Goal: Task Accomplishment & Management: Use online tool/utility

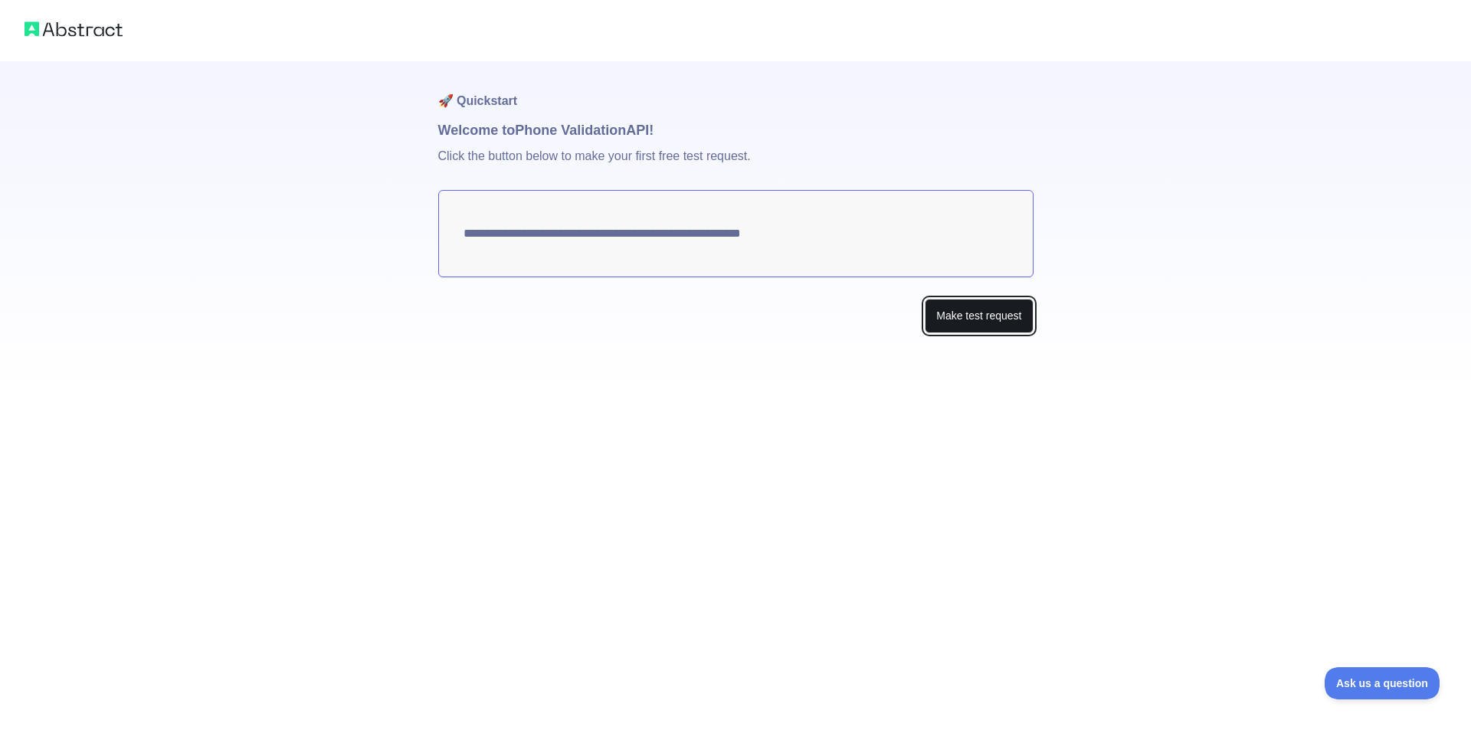
click at [1008, 321] on button "Make test request" at bounding box center [979, 316] width 108 height 34
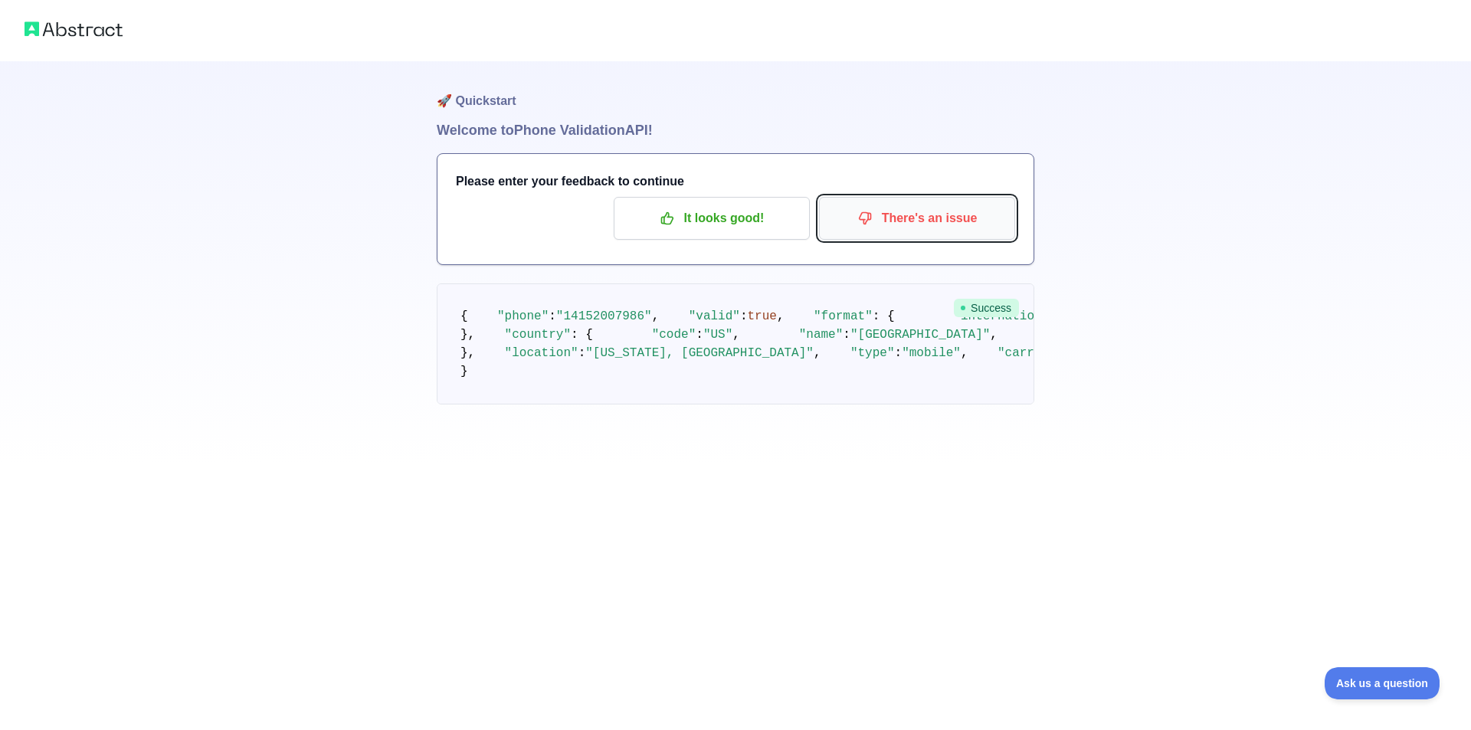
click at [939, 204] on button "There's an issue" at bounding box center [917, 218] width 196 height 43
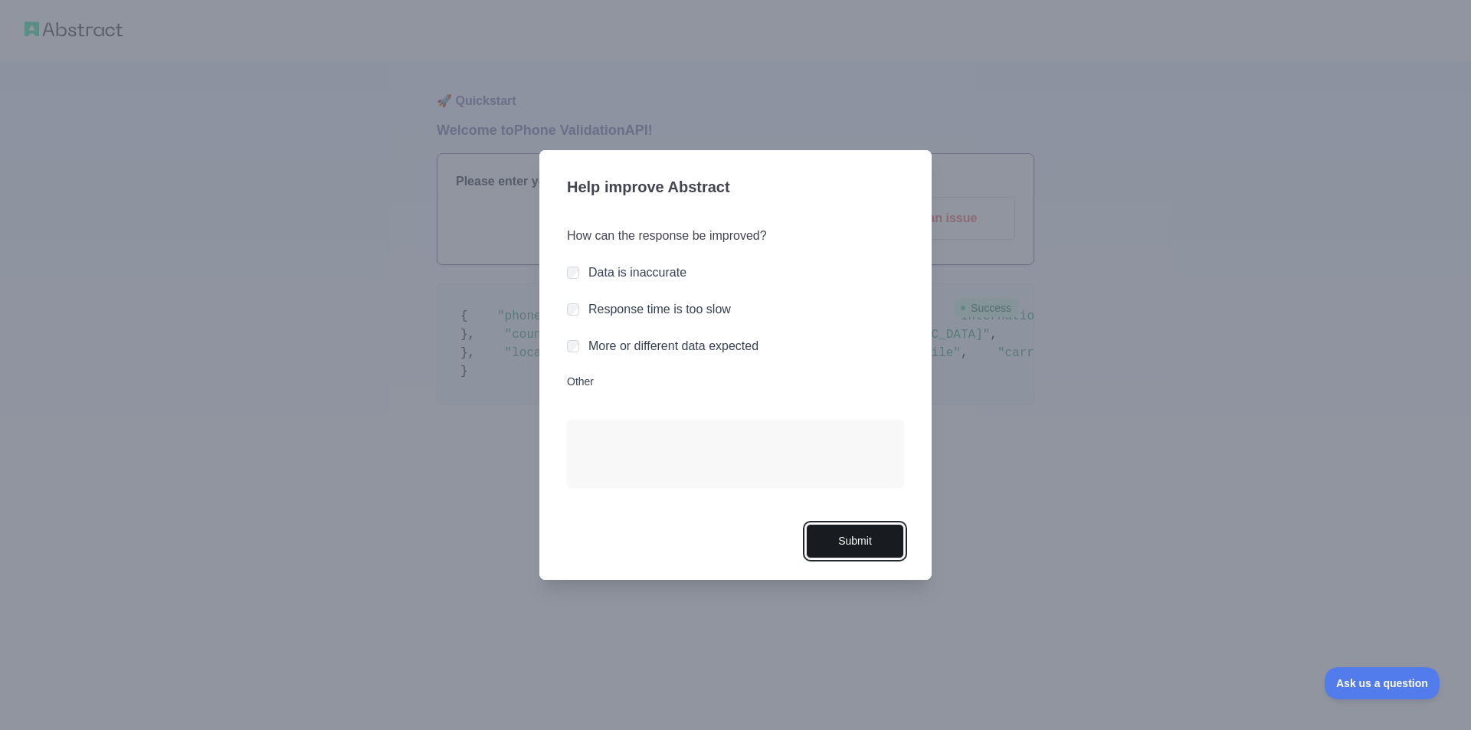
click at [866, 540] on button "Submit" at bounding box center [855, 541] width 98 height 34
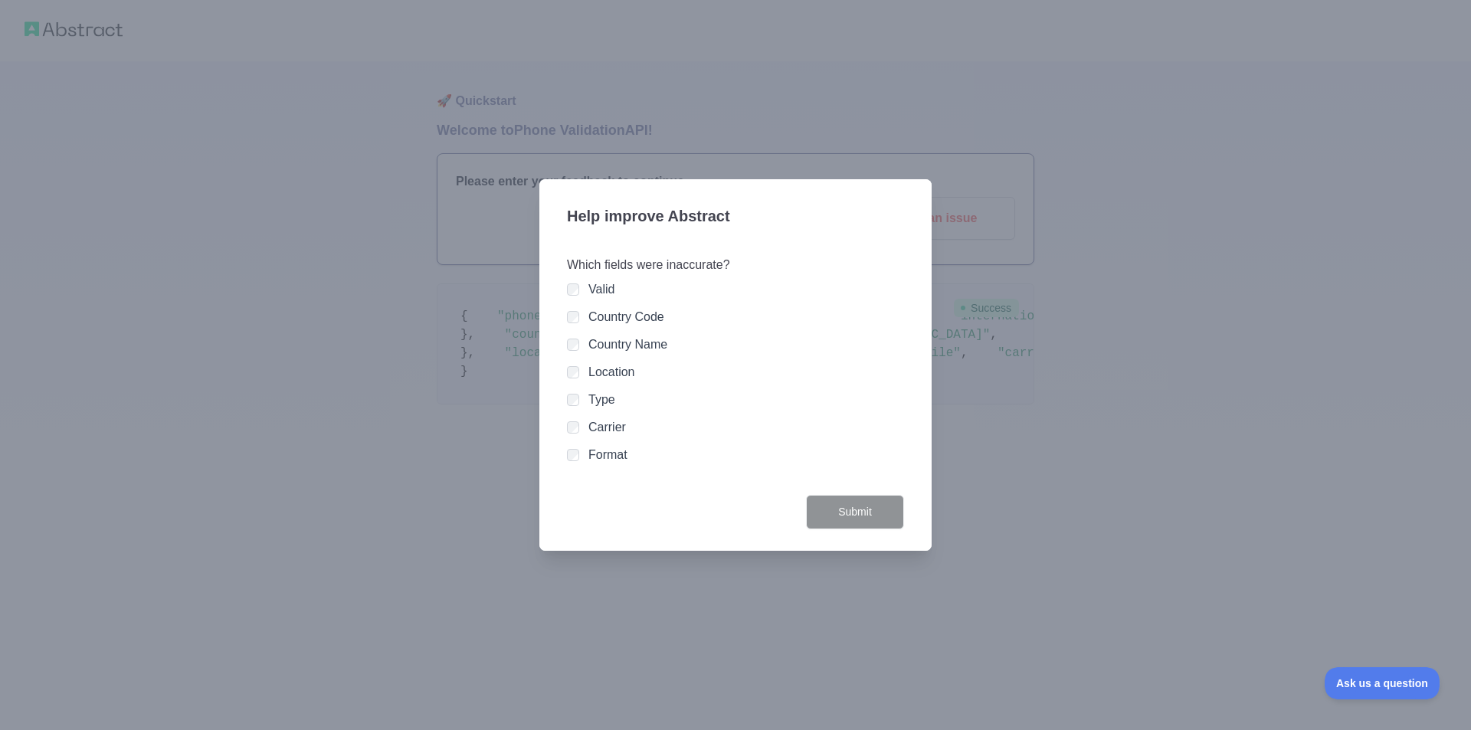
click at [579, 359] on div "Valid Country Code Country Name Location Type Carrier Format" at bounding box center [735, 372] width 337 height 184
click at [555, 341] on div "Help improve Abstract Which fields were inaccurate? Valid Country Code Country …" at bounding box center [735, 365] width 392 height 372
click at [579, 346] on div "Country Name" at bounding box center [735, 345] width 337 height 18
click at [579, 326] on div "Country Code" at bounding box center [735, 317] width 337 height 18
click at [842, 500] on button "Submit" at bounding box center [855, 512] width 98 height 34
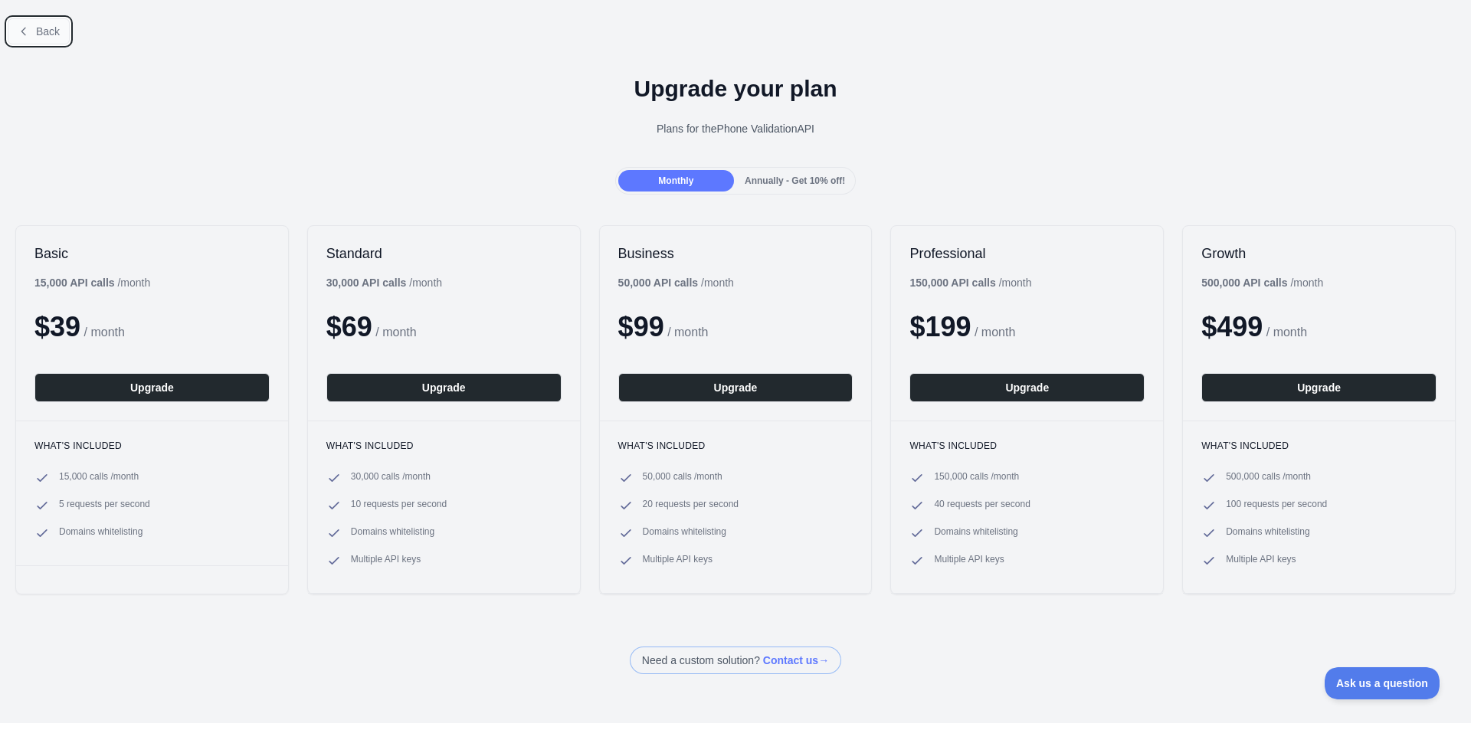
click at [28, 34] on icon at bounding box center [24, 31] width 12 height 12
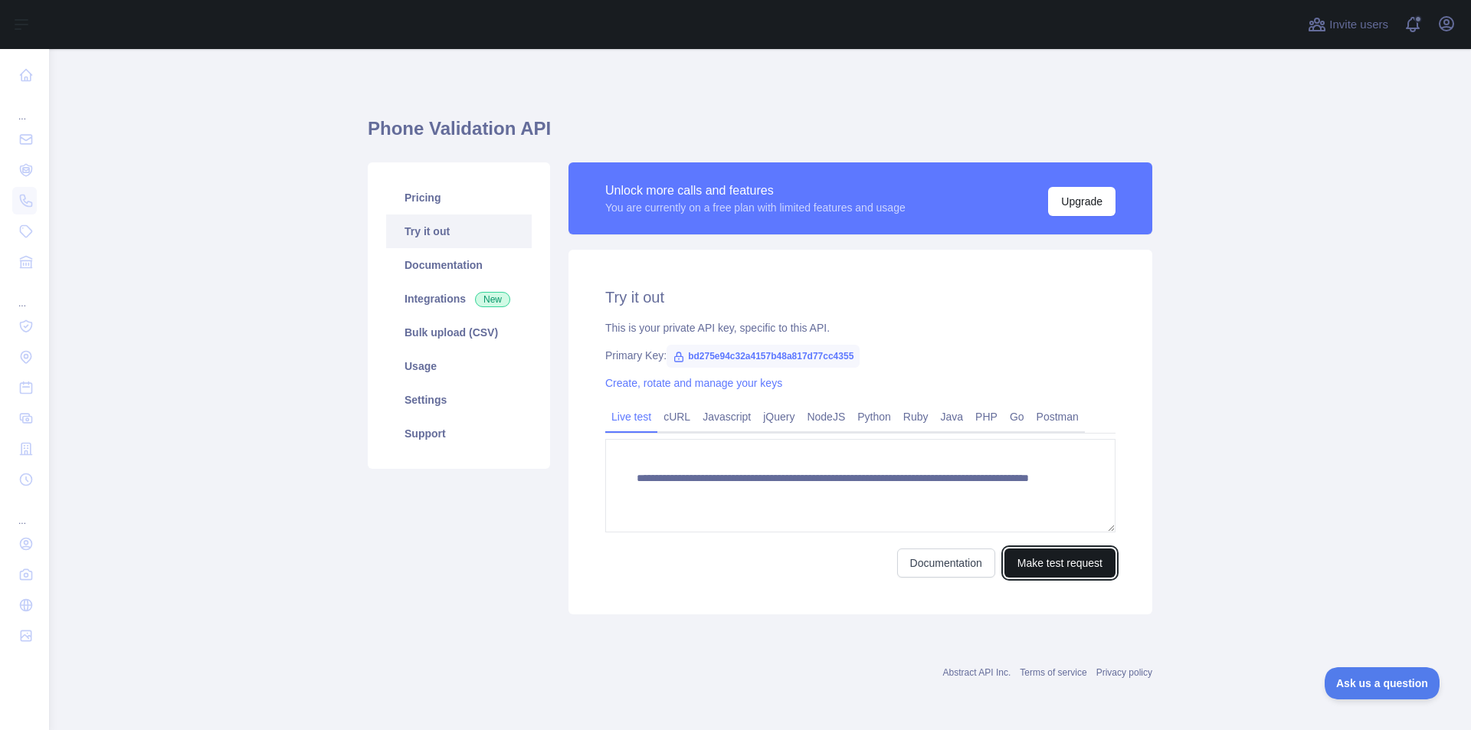
click at [1017, 562] on button "Make test request" at bounding box center [1060, 563] width 111 height 29
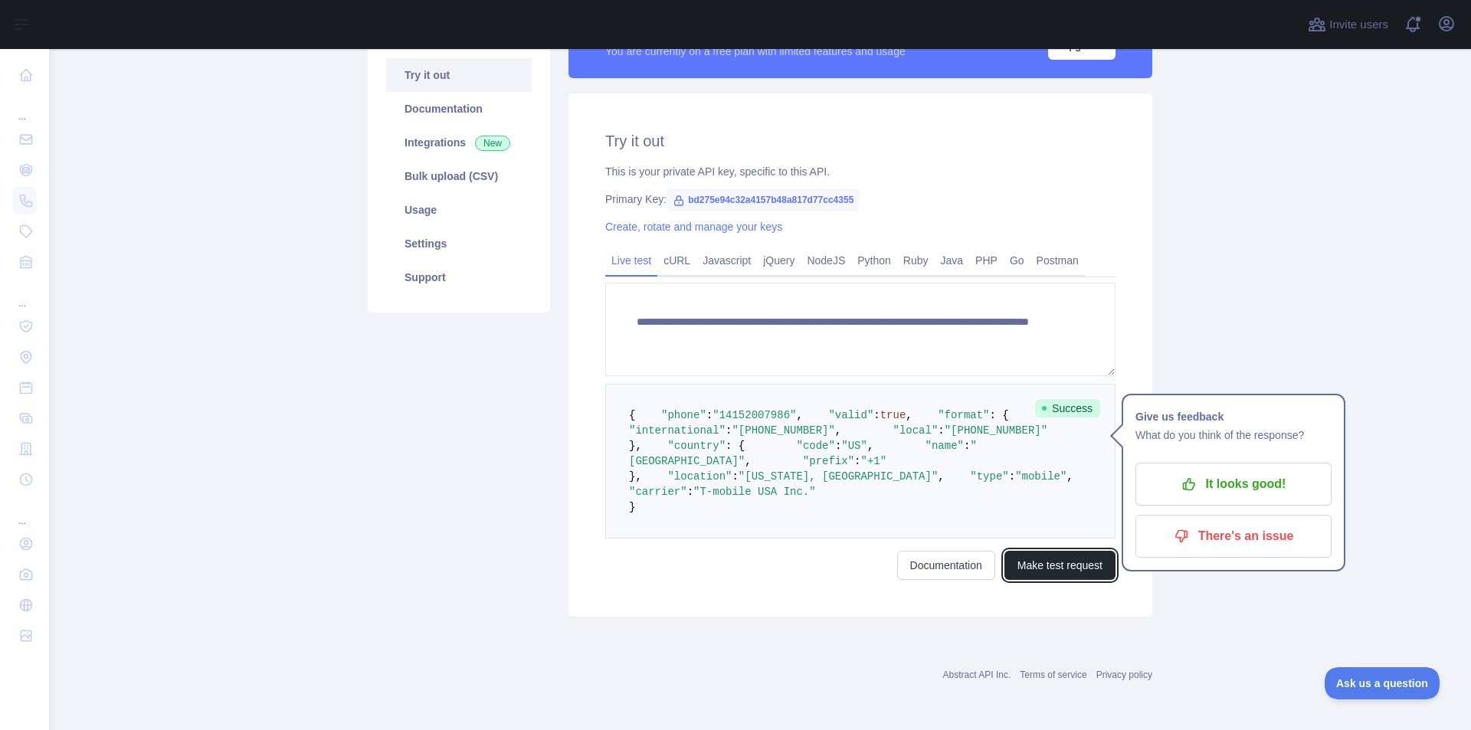
scroll to position [294, 0]
click at [960, 564] on link "Documentation" at bounding box center [946, 565] width 98 height 29
